Goal: Task Accomplishment & Management: Manage account settings

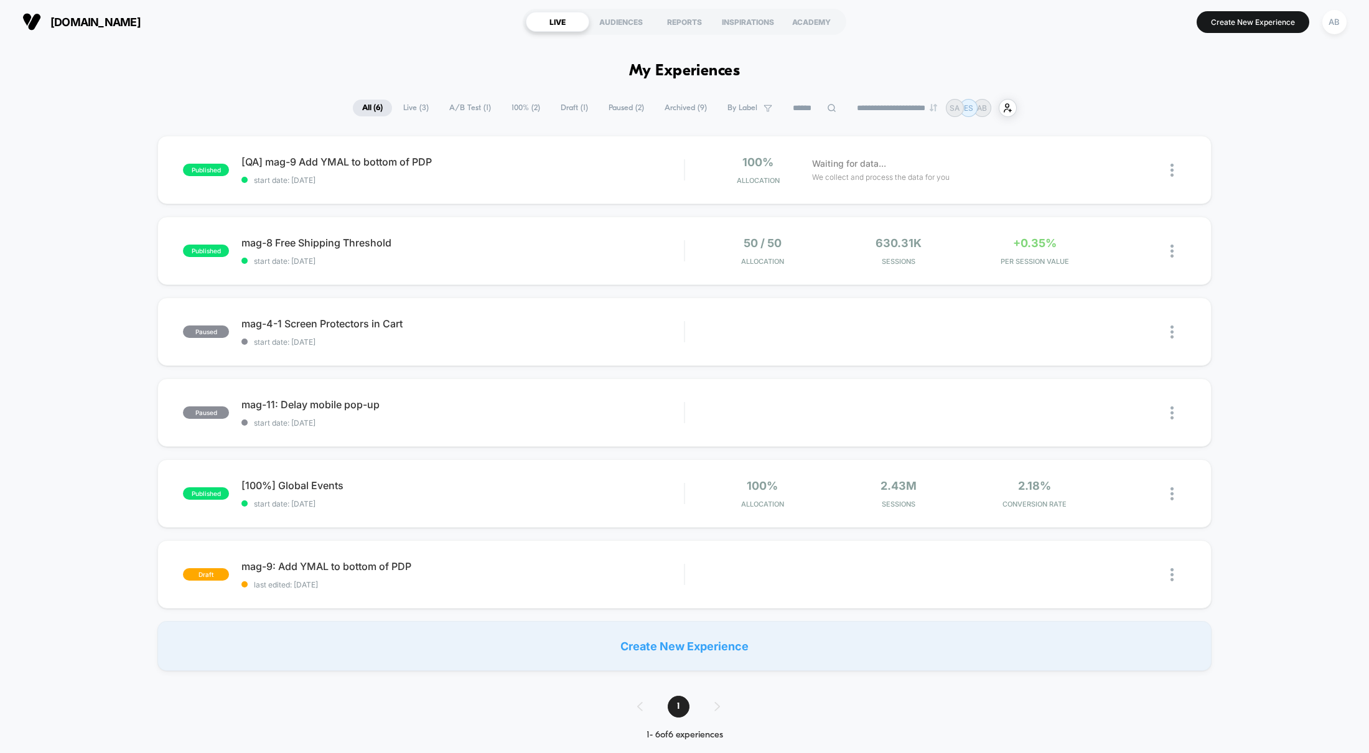
drag, startPoint x: 212, startPoint y: 86, endPoint x: 204, endPoint y: 97, distance: 12.9
click at [98, 431] on div "published [QA] mag-9 Add YMAL to bottom of PDP start date: [DATE] 100% Allocati…" at bounding box center [684, 403] width 1369 height 535
click at [538, 249] on span "mag-8 Free Shipping Threshold Click to edit experience details" at bounding box center [462, 242] width 442 height 12
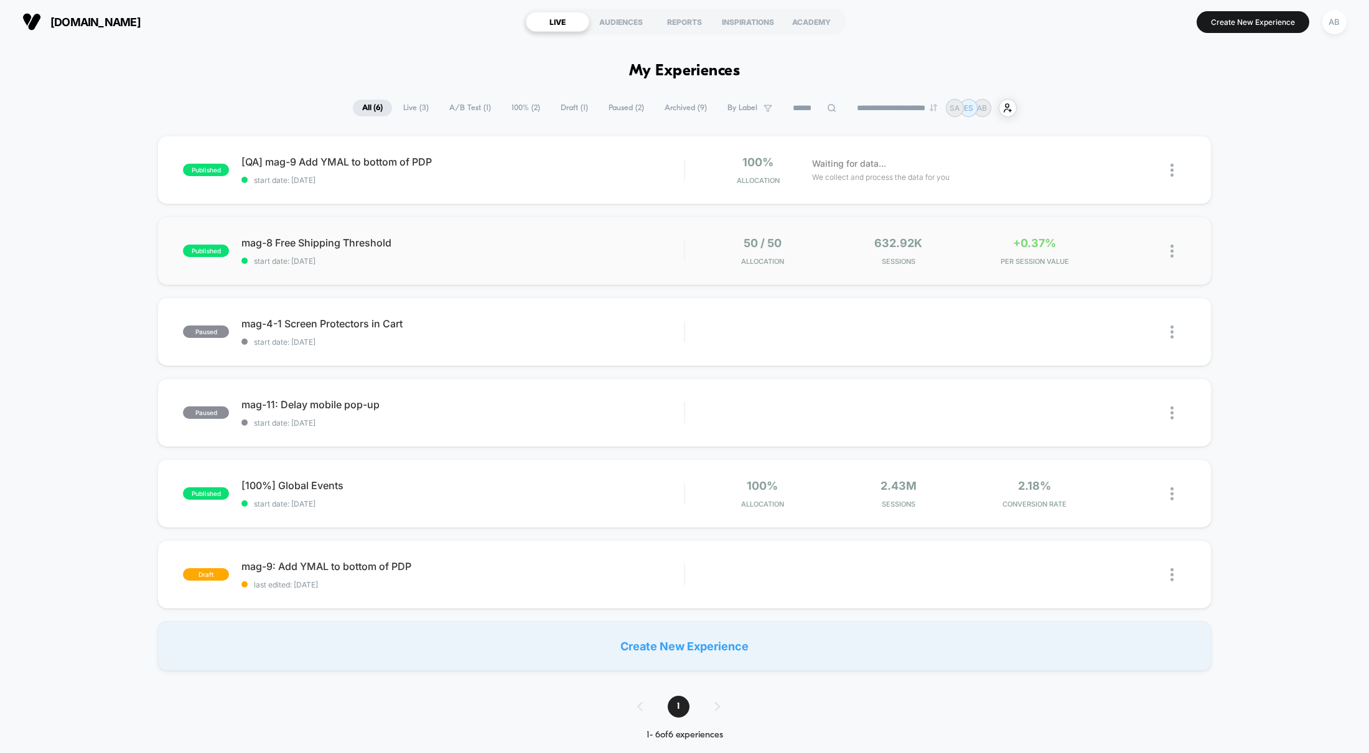
click at [529, 268] on div "published mag-8 Free Shipping Threshold start date: [DATE] 50 / 50 Allocation 6…" at bounding box center [684, 251] width 1054 height 68
